Goal: Complete application form

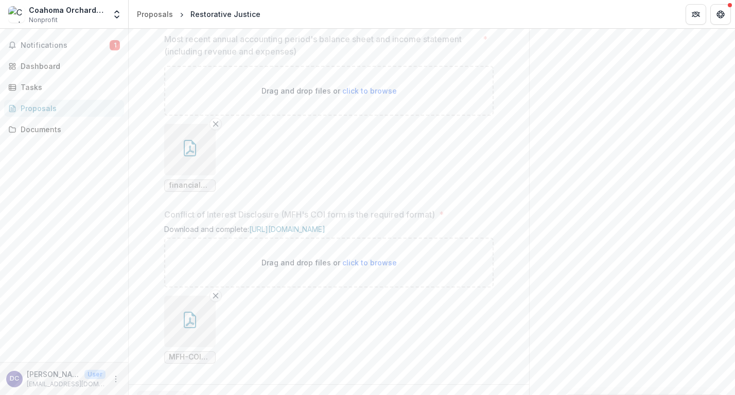
scroll to position [980, 0]
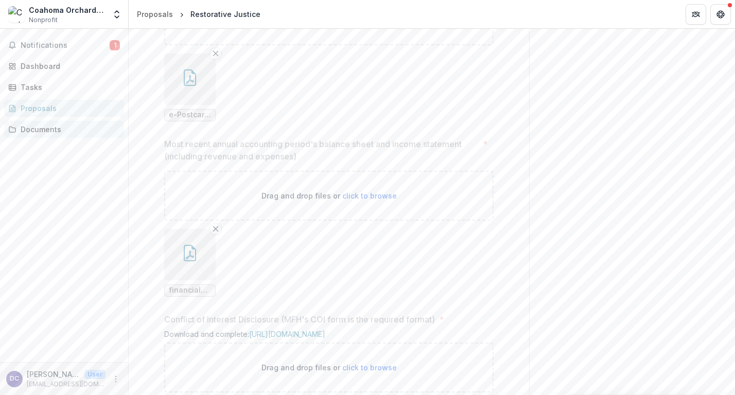
click at [64, 130] on div "Documents" at bounding box center [68, 129] width 95 height 11
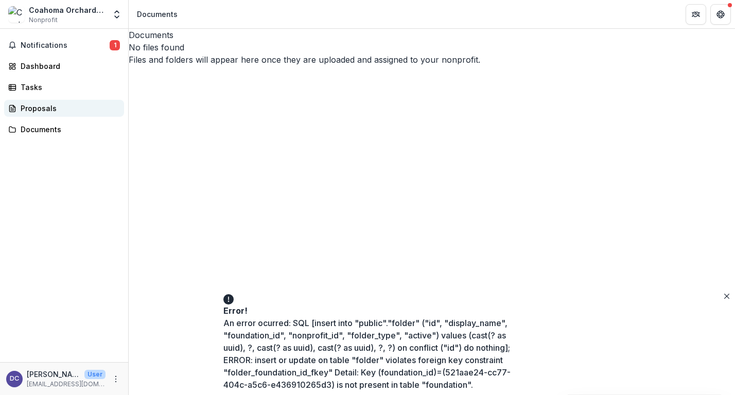
click at [45, 110] on div "Proposals" at bounding box center [68, 108] width 95 height 11
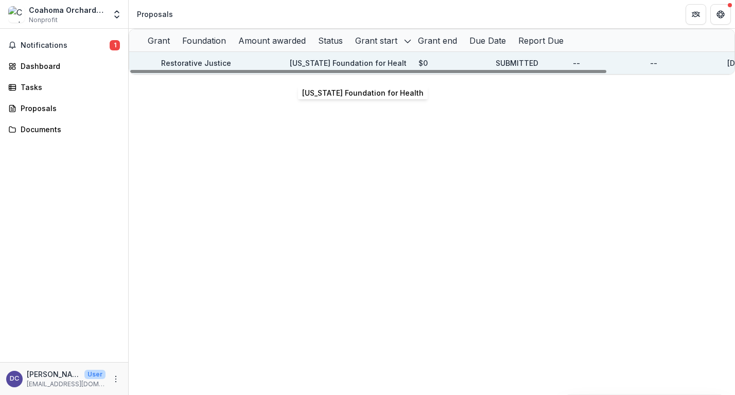
click at [324, 68] on p "[US_STATE] Foundation for Health" at bounding box center [348, 63] width 116 height 11
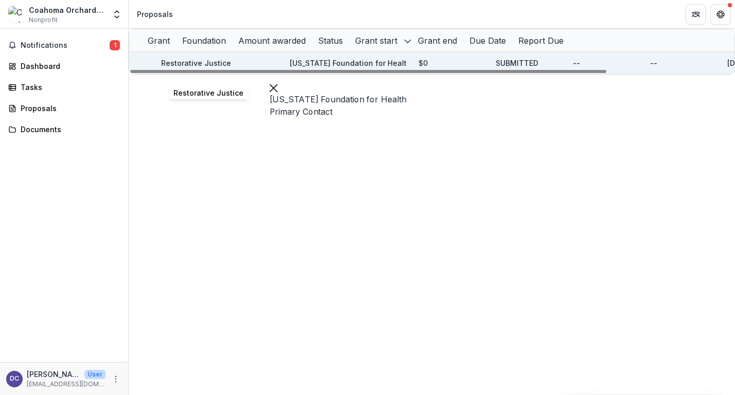
click at [225, 67] on link "Restorative Justice" at bounding box center [196, 63] width 70 height 9
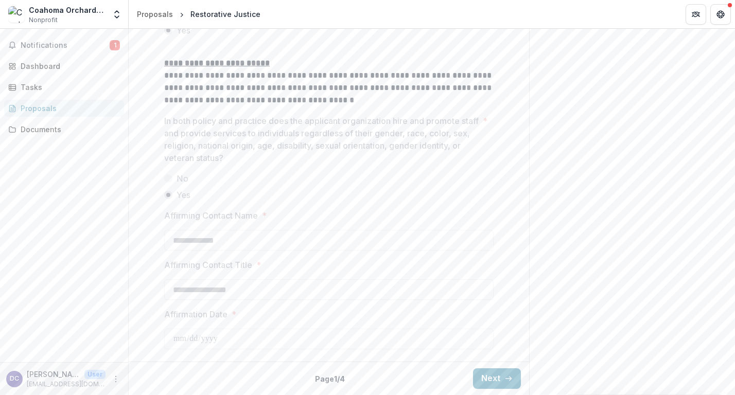
scroll to position [1447, 0]
click at [498, 383] on button "Next" at bounding box center [497, 378] width 48 height 21
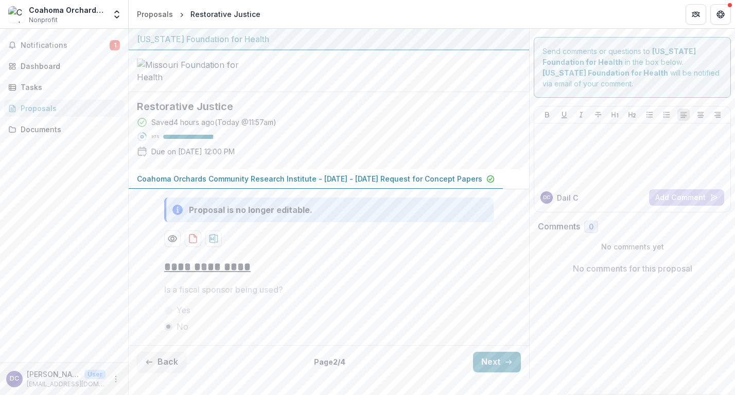
scroll to position [61, 0]
click at [491, 372] on button "Next" at bounding box center [497, 362] width 48 height 21
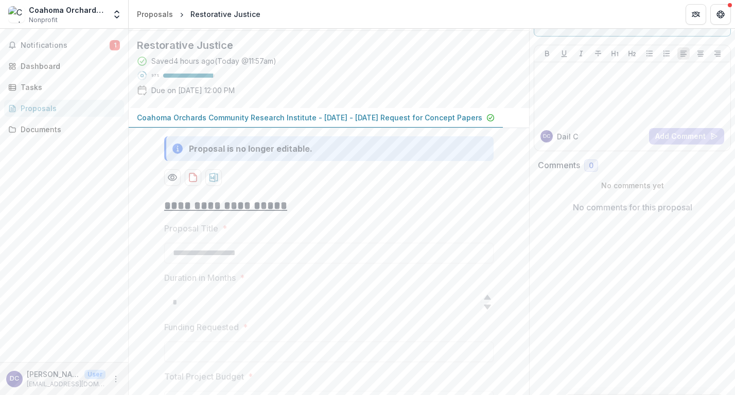
type input "*******"
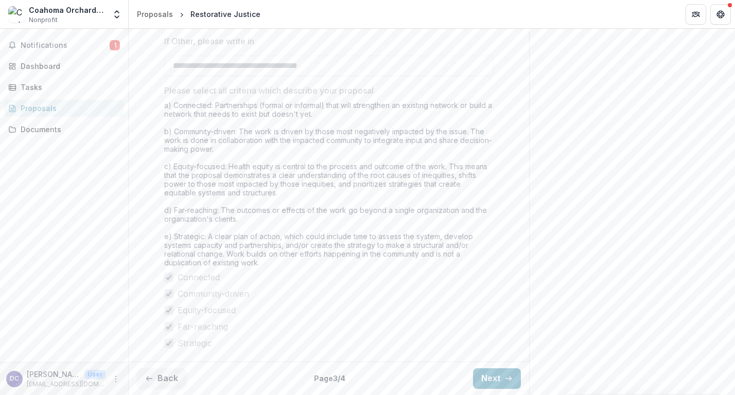
scroll to position [1124, 0]
click at [490, 375] on button "Next" at bounding box center [497, 378] width 48 height 21
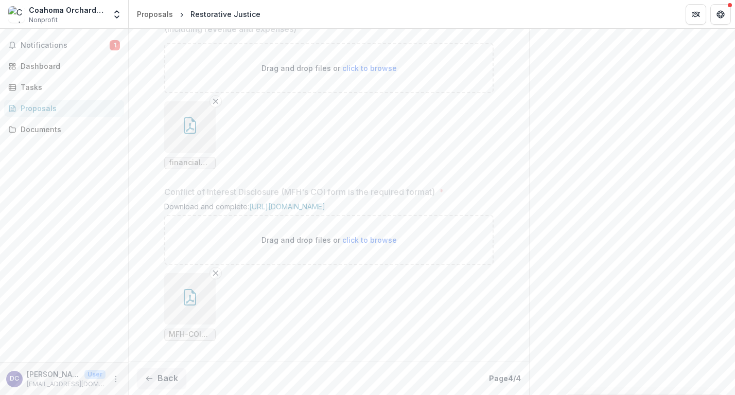
scroll to position [1203, 0]
click at [172, 377] on button "Back" at bounding box center [161, 378] width 49 height 21
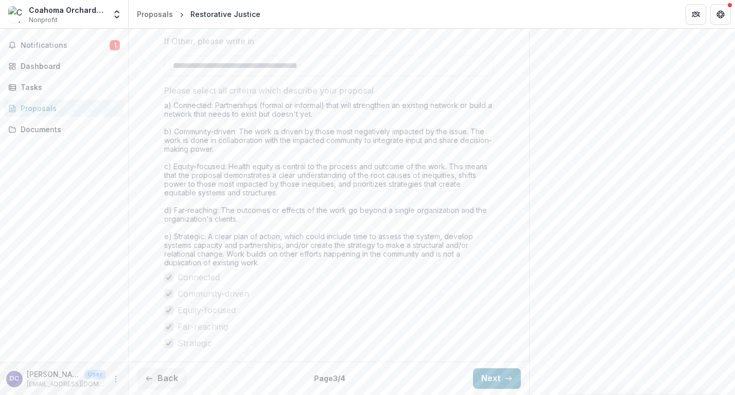
scroll to position [1124, 0]
click at [502, 384] on button "Next" at bounding box center [497, 378] width 48 height 21
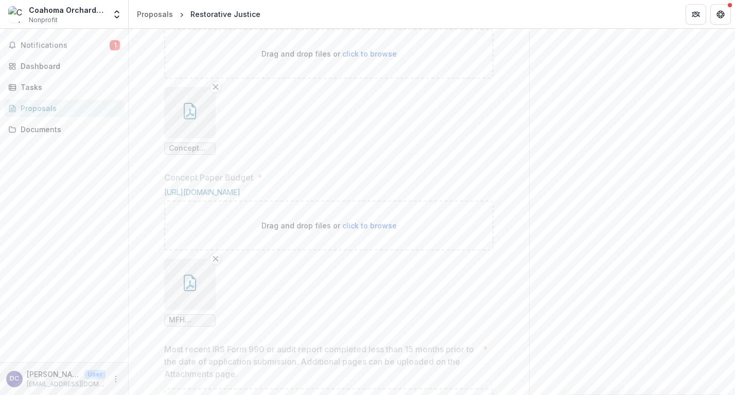
scroll to position [584, 0]
click at [204, 141] on button "button" at bounding box center [189, 115] width 51 height 51
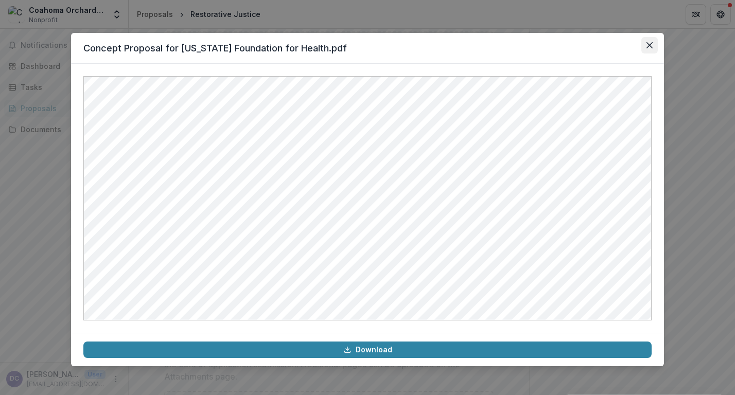
click at [650, 46] on icon "Close" at bounding box center [649, 45] width 6 height 6
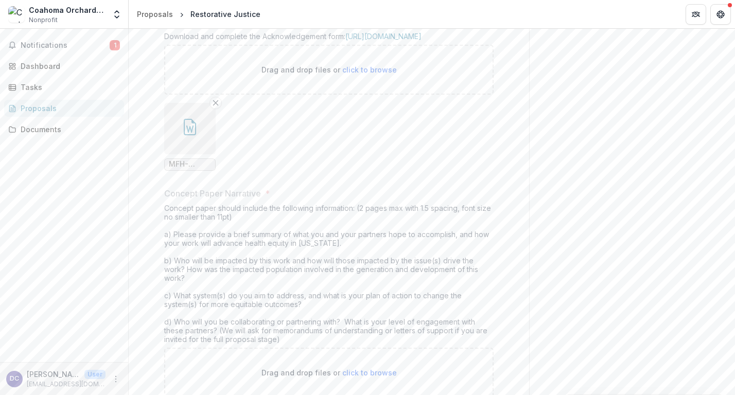
scroll to position [240, 0]
